Goal: Connect with others: Connect with others

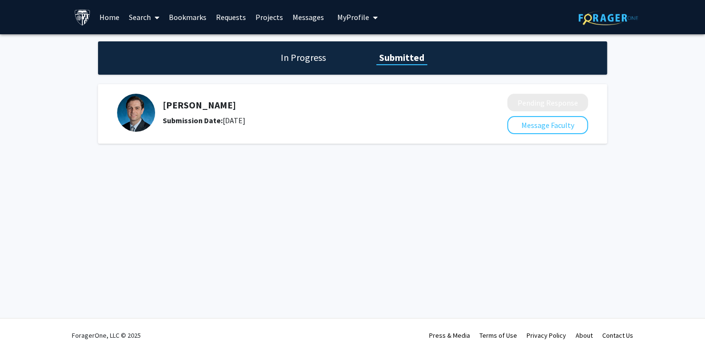
click at [304, 59] on h1 "In Progress" at bounding box center [303, 57] width 51 height 13
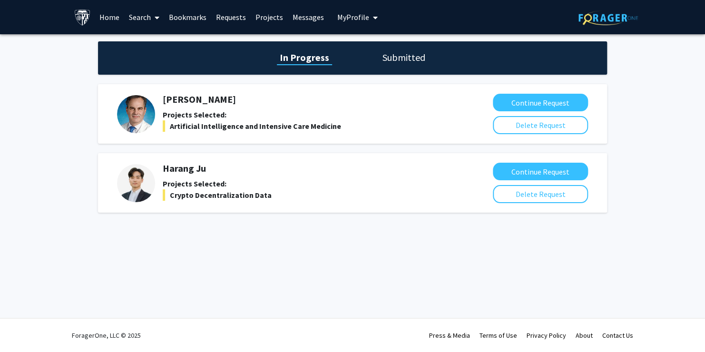
click at [390, 59] on h1 "Submitted" at bounding box center [404, 57] width 49 height 13
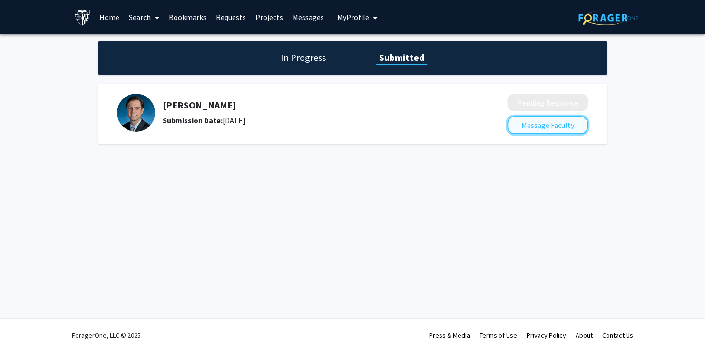
click at [519, 122] on button "Message Faculty" at bounding box center [547, 125] width 81 height 18
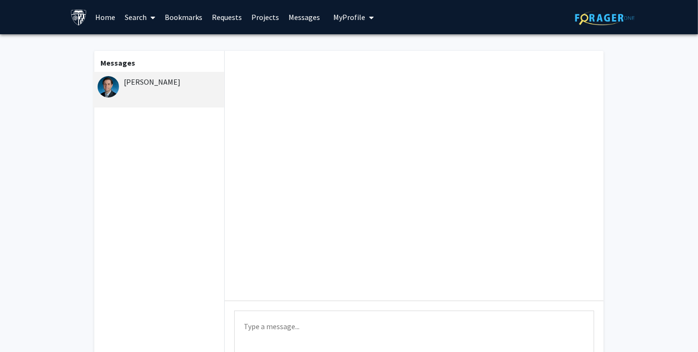
click at [191, 17] on link "Bookmarks" at bounding box center [183, 16] width 47 height 33
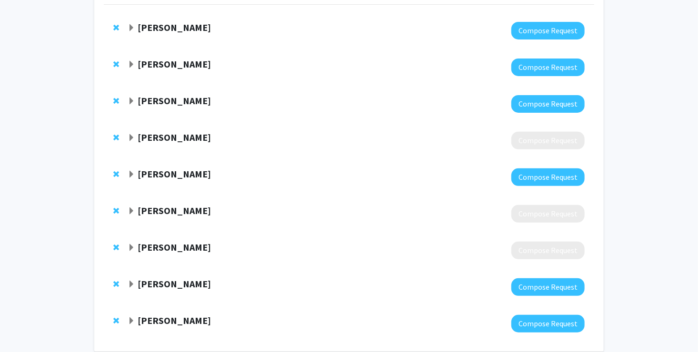
scroll to position [95, 0]
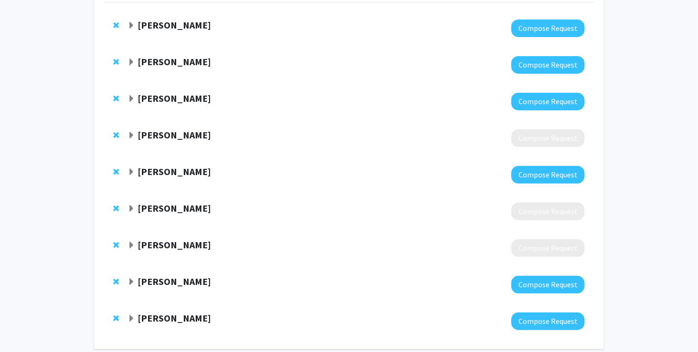
click at [149, 172] on strong "[PERSON_NAME]" at bounding box center [174, 172] width 73 height 12
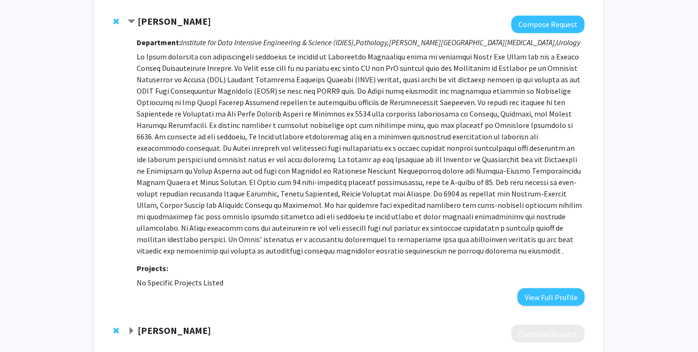
scroll to position [333, 0]
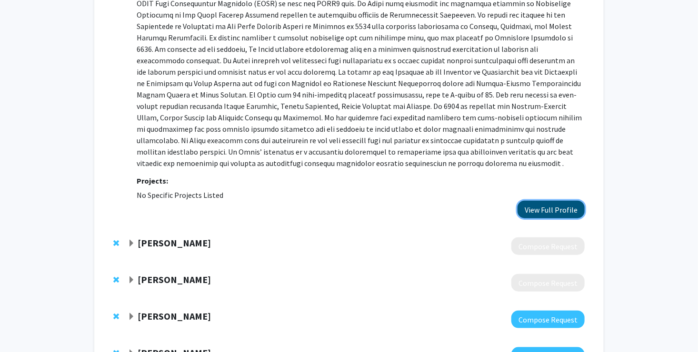
click at [552, 209] on button "View Full Profile" at bounding box center [550, 210] width 67 height 18
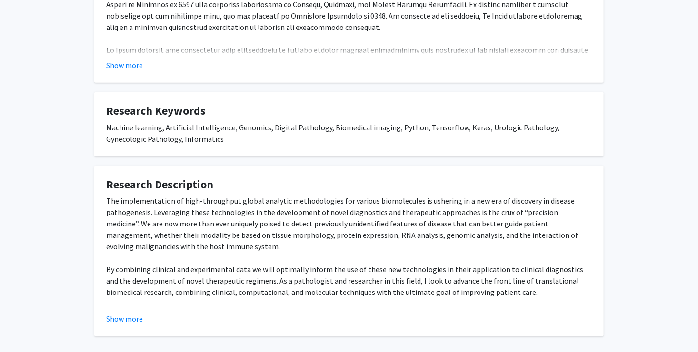
scroll to position [316, 0]
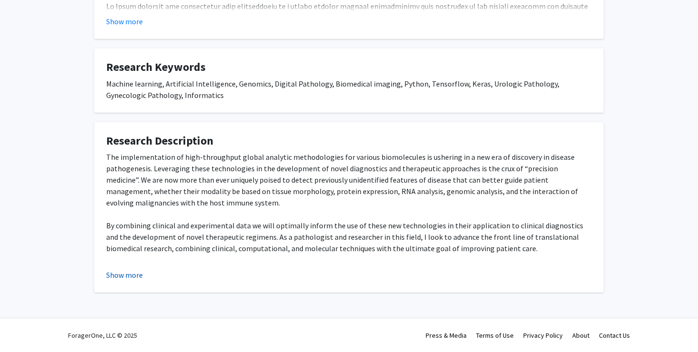
click at [120, 277] on button "Show more" at bounding box center [124, 274] width 37 height 11
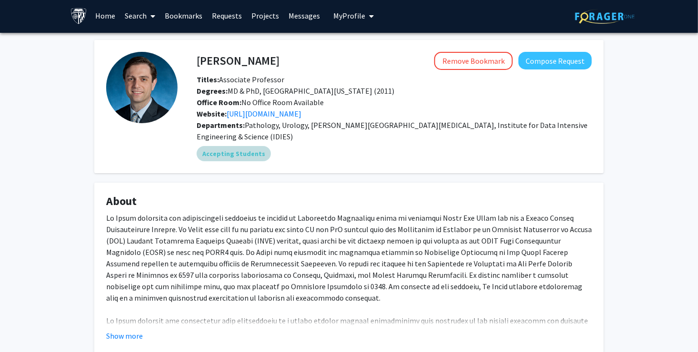
scroll to position [0, 0]
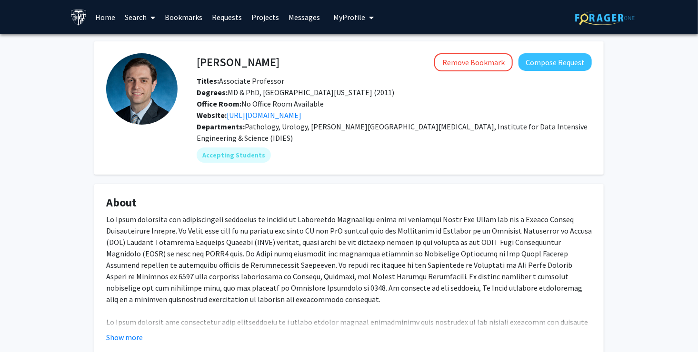
drag, startPoint x: 198, startPoint y: 61, endPoint x: 275, endPoint y: 59, distance: 77.1
click at [275, 59] on h4 "[PERSON_NAME]" at bounding box center [238, 62] width 83 height 18
drag, startPoint x: 275, startPoint y: 59, endPoint x: 253, endPoint y: 61, distance: 21.6
